Goal: Transaction & Acquisition: Purchase product/service

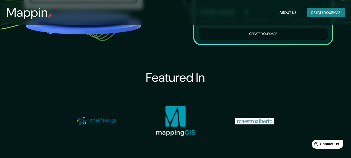
scroll to position [444, 0]
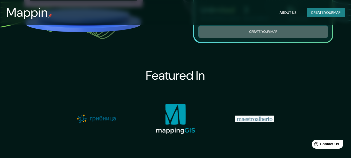
click at [263, 38] on button "Create your map" at bounding box center [263, 31] width 130 height 13
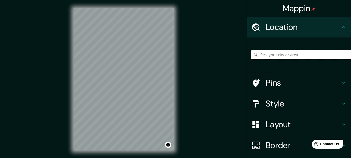
click at [282, 57] on input "Pick your city or area" at bounding box center [301, 54] width 100 height 9
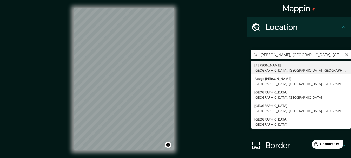
type input "[PERSON_NAME], [GEOGRAPHIC_DATA], [GEOGRAPHIC_DATA], [GEOGRAPHIC_DATA]"
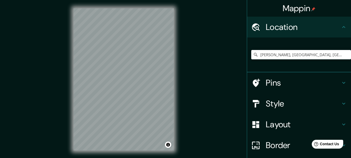
click at [342, 83] on icon at bounding box center [343, 83] width 3 height 2
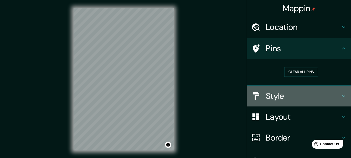
click at [340, 94] on icon at bounding box center [343, 96] width 6 height 6
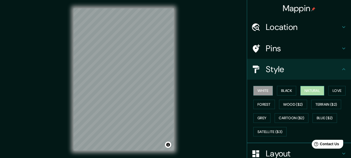
click at [302, 88] on button "Natural" at bounding box center [312, 91] width 24 height 10
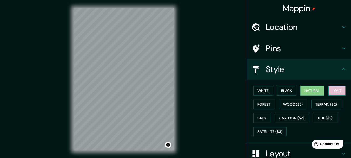
click at [333, 91] on button "Love" at bounding box center [336, 91] width 17 height 10
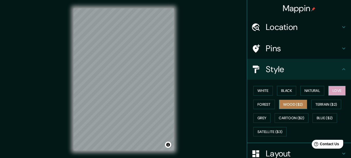
click at [284, 104] on button "Wood ($2)" at bounding box center [293, 104] width 28 height 10
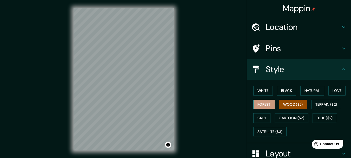
click at [258, 104] on button "Forest" at bounding box center [264, 104] width 22 height 10
click at [261, 116] on button "Grey" at bounding box center [261, 118] width 17 height 10
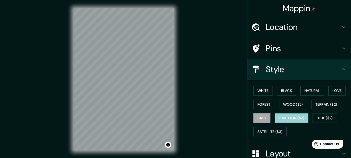
click at [277, 119] on button "Cartoon ($2)" at bounding box center [292, 118] width 34 height 10
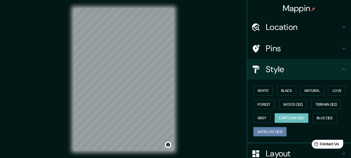
click at [265, 132] on button "Satellite ($3)" at bounding box center [269, 132] width 33 height 10
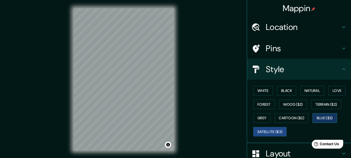
click at [320, 121] on button "Blue ($2)" at bounding box center [324, 118] width 24 height 10
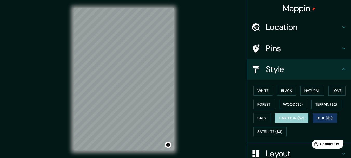
click at [290, 118] on button "Cartoon ($2)" at bounding box center [292, 118] width 34 height 10
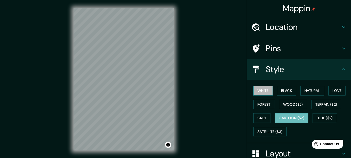
click at [262, 87] on button "White" at bounding box center [262, 91] width 19 height 10
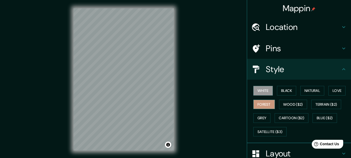
click at [258, 105] on button "Forest" at bounding box center [264, 104] width 22 height 10
click at [259, 116] on button "Grey" at bounding box center [261, 118] width 17 height 10
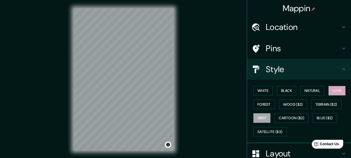
click at [334, 94] on button "Love" at bounding box center [336, 91] width 17 height 10
click at [322, 106] on button "Terrain ($2)" at bounding box center [326, 104] width 30 height 10
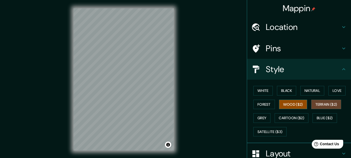
click at [293, 106] on button "Wood ($2)" at bounding box center [293, 104] width 28 height 10
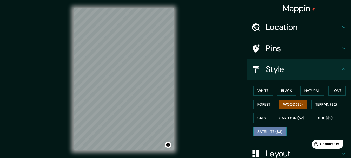
click at [263, 131] on button "Satellite ($3)" at bounding box center [269, 132] width 33 height 10
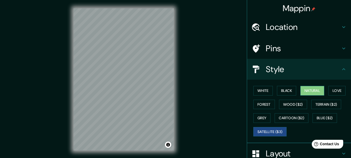
click at [317, 93] on button "Natural" at bounding box center [312, 91] width 24 height 10
click at [261, 104] on button "Forest" at bounding box center [264, 104] width 22 height 10
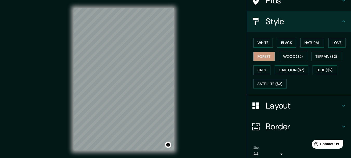
scroll to position [51, 0]
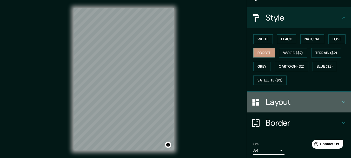
click at [340, 103] on icon at bounding box center [343, 102] width 6 height 6
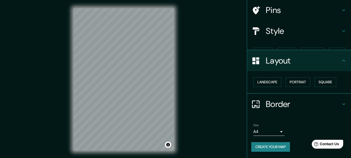
scroll to position [29, 0]
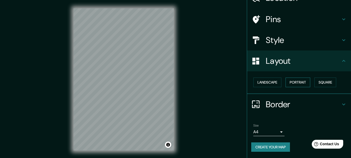
click at [293, 80] on button "Portrait" at bounding box center [297, 82] width 25 height 10
click at [263, 152] on div "Size A4 single Create your map" at bounding box center [299, 138] width 96 height 35
click at [268, 148] on button "Create your map" at bounding box center [270, 147] width 39 height 10
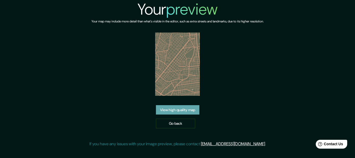
click at [193, 109] on link "View high quality map" at bounding box center [177, 110] width 43 height 10
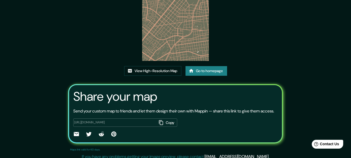
scroll to position [50, 0]
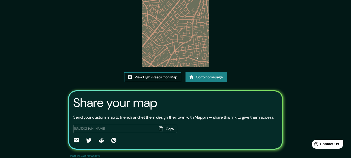
click at [164, 78] on link "View High-Resolution Map" at bounding box center [152, 77] width 57 height 10
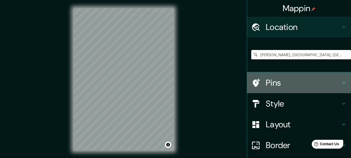
click at [340, 82] on icon at bounding box center [343, 82] width 6 height 6
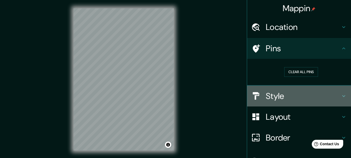
click at [342, 97] on icon at bounding box center [343, 96] width 6 height 6
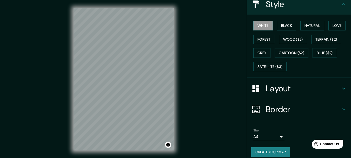
scroll to position [70, 0]
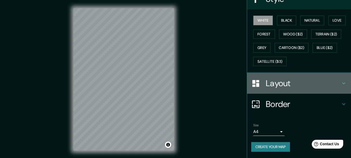
click at [340, 85] on icon at bounding box center [343, 83] width 6 height 6
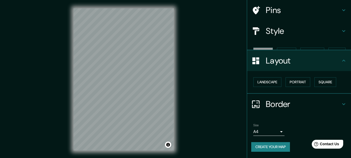
scroll to position [29, 0]
